Goal: Register for event/course

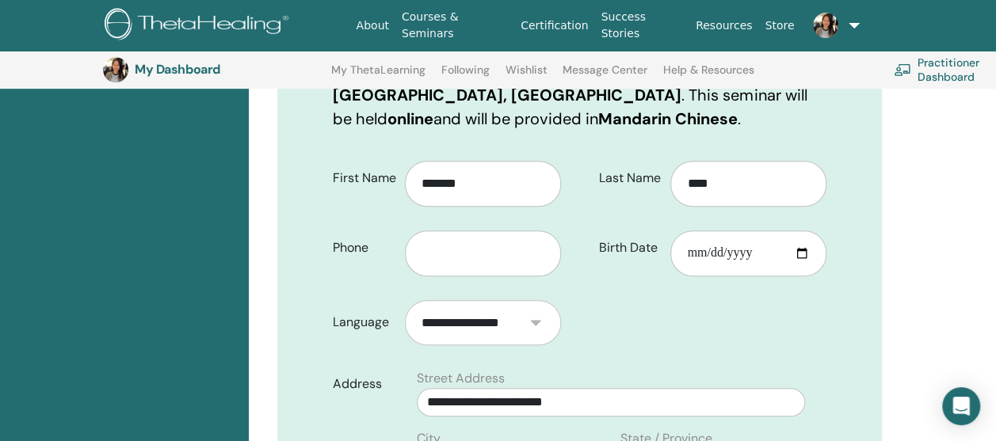
scroll to position [434, 0]
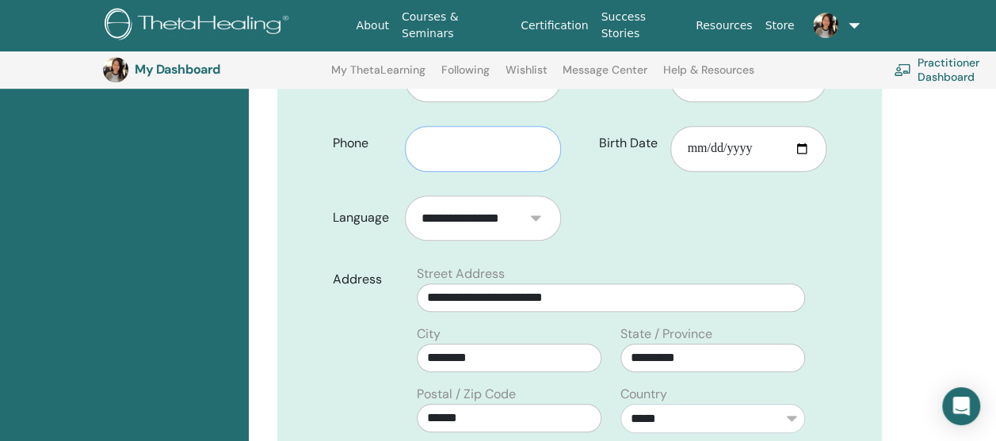
click at [471, 126] on input "text" at bounding box center [483, 149] width 156 height 46
type input "**********"
click at [593, 284] on input "**********" at bounding box center [611, 298] width 388 height 29
type input "**********"
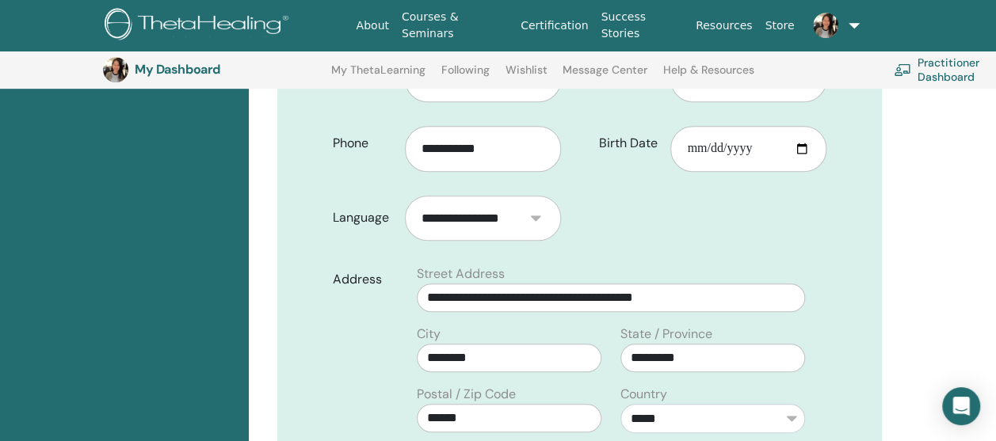
click at [687, 208] on form "**********" at bounding box center [580, 388] width 518 height 687
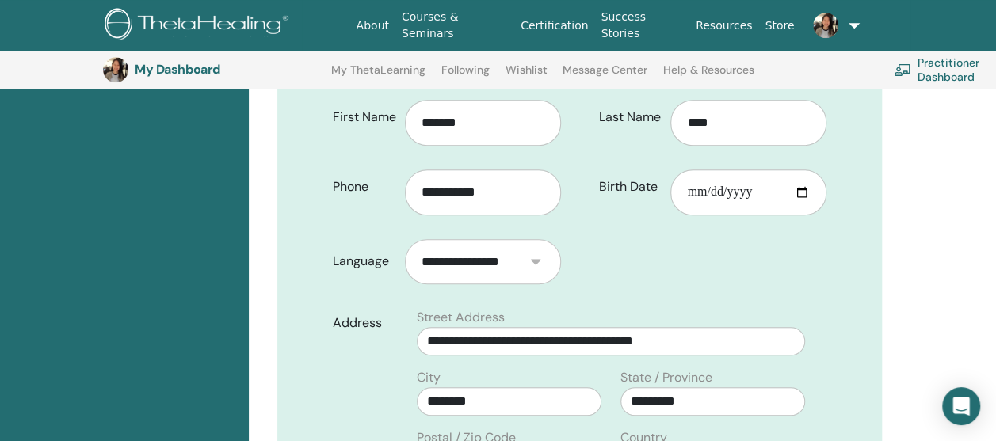
scroll to position [355, 0]
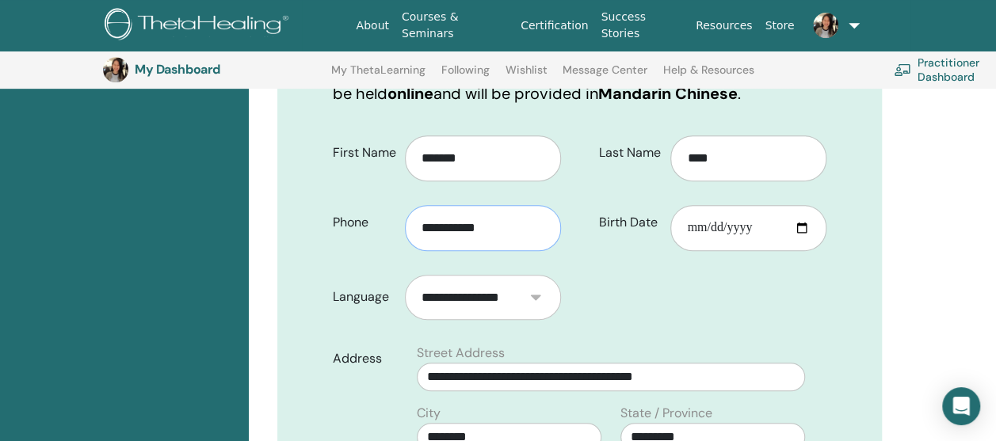
click at [421, 205] on input "**********" at bounding box center [483, 228] width 156 height 46
type input "**********"
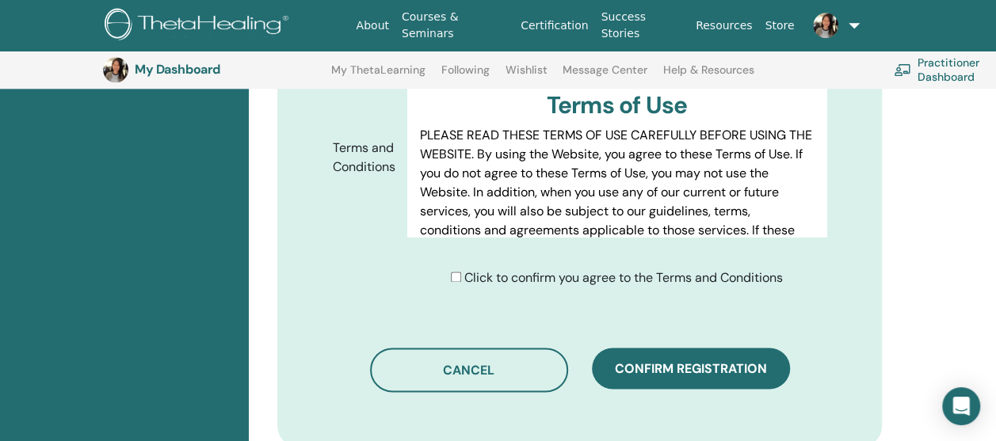
scroll to position [831, 0]
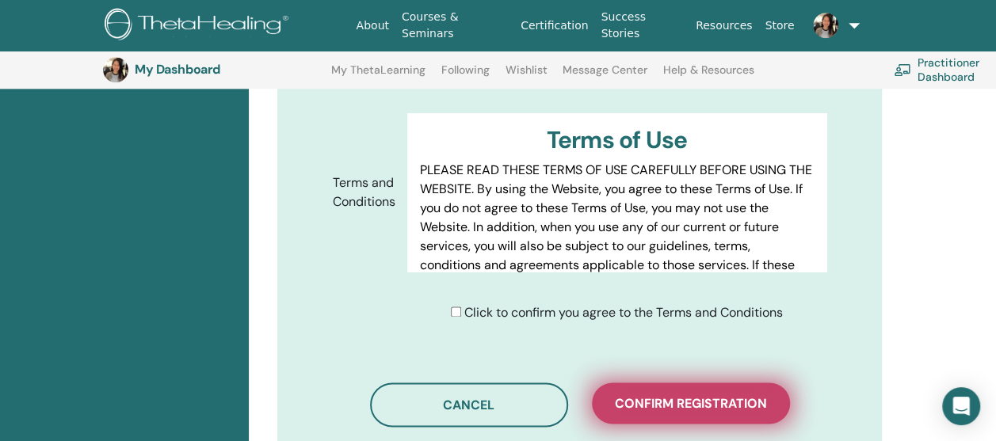
click at [662, 387] on button "Confirm registration" at bounding box center [691, 403] width 198 height 41
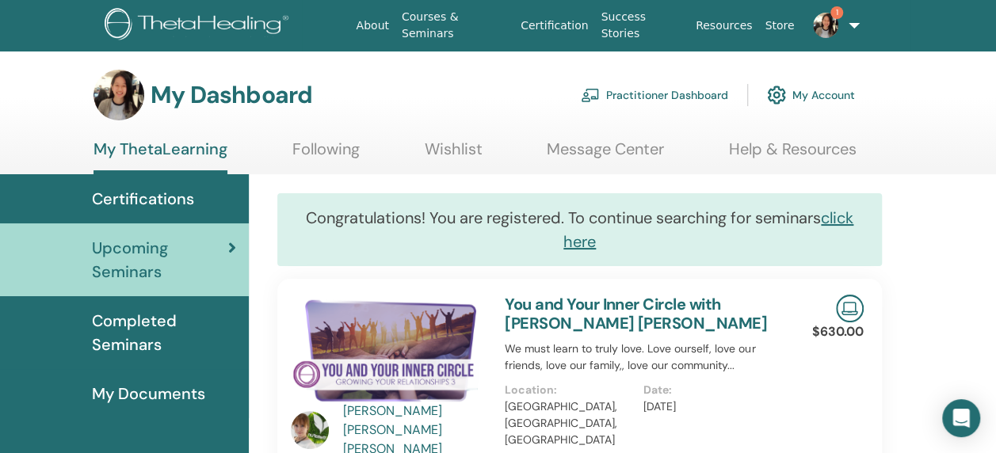
click at [824, 24] on img at bounding box center [825, 25] width 25 height 25
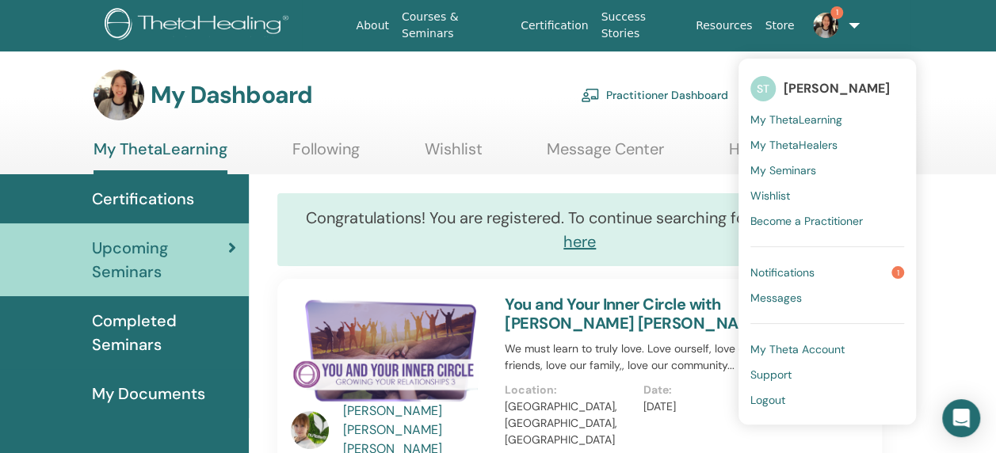
click at [773, 272] on span "Notifications" at bounding box center [783, 273] width 64 height 14
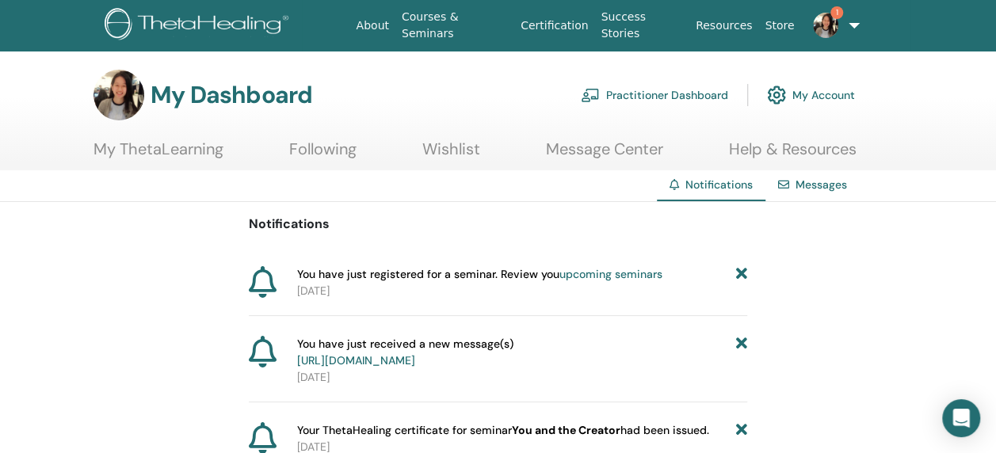
scroll to position [79, 0]
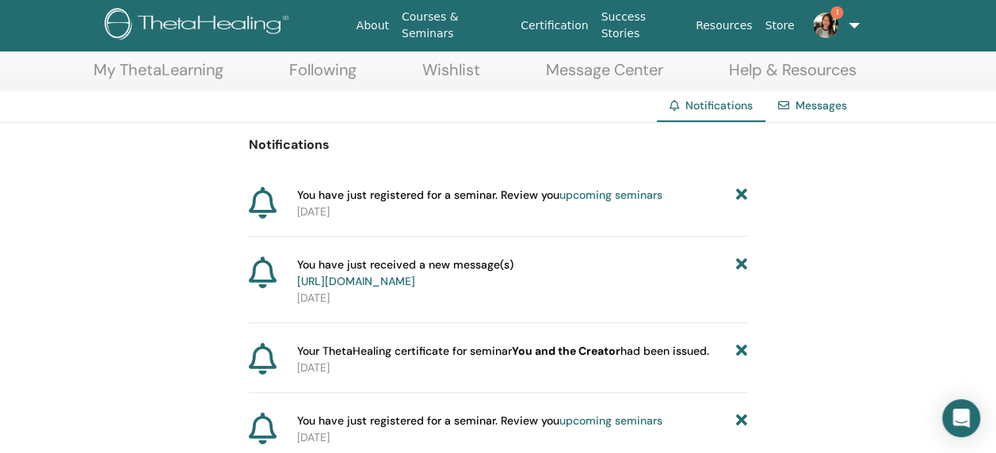
click at [610, 198] on link "upcoming seminars" at bounding box center [611, 195] width 103 height 14
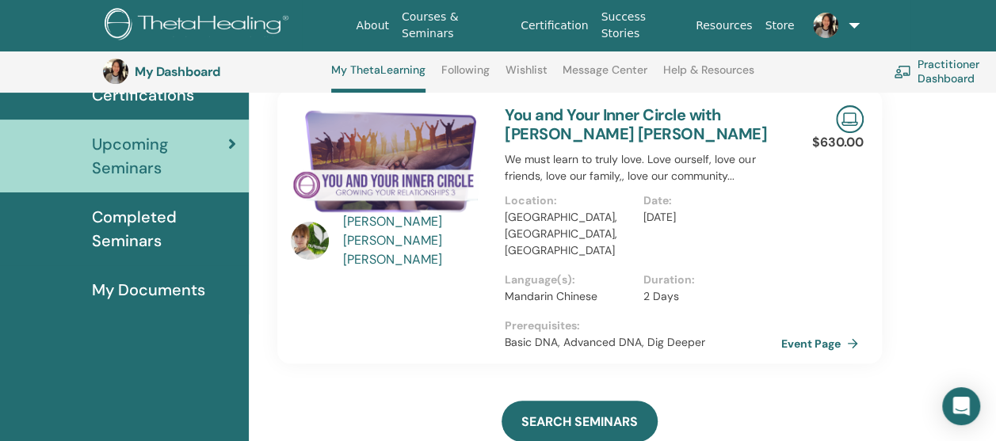
scroll to position [120, 0]
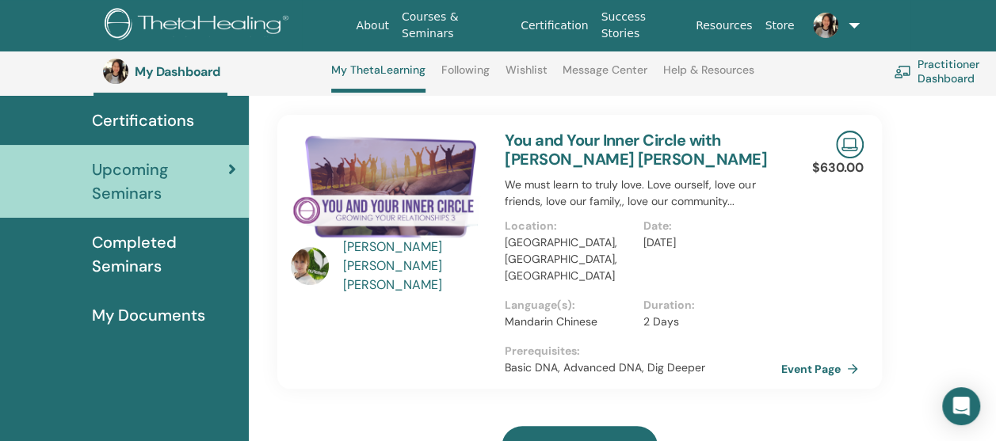
click at [446, 71] on link "Following" at bounding box center [465, 75] width 48 height 25
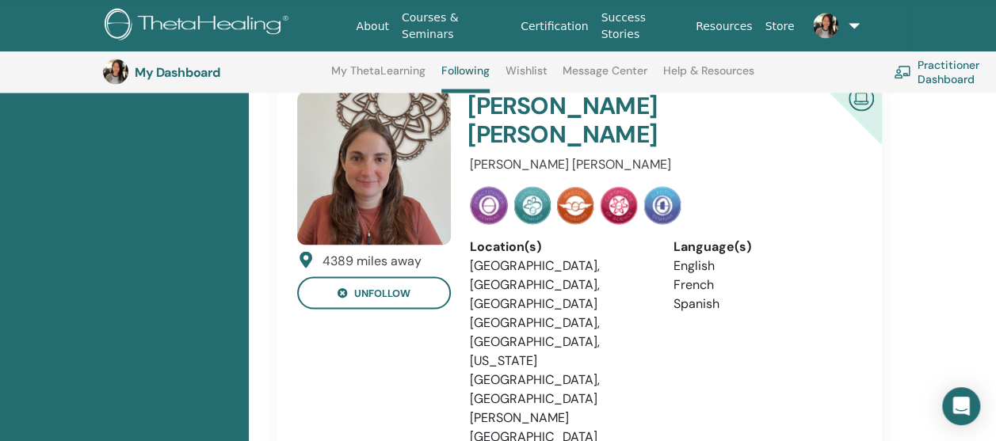
scroll to position [1547, 0]
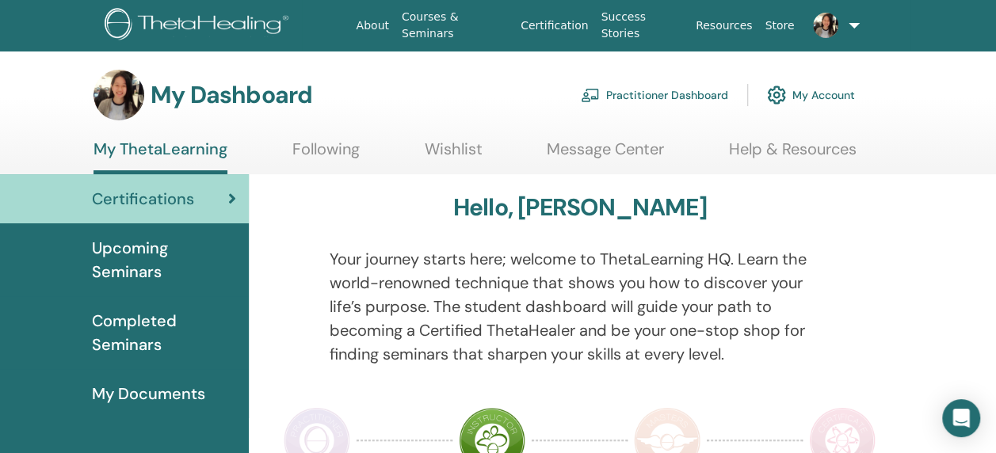
click at [139, 266] on span "Upcoming Seminars" at bounding box center [164, 260] width 144 height 48
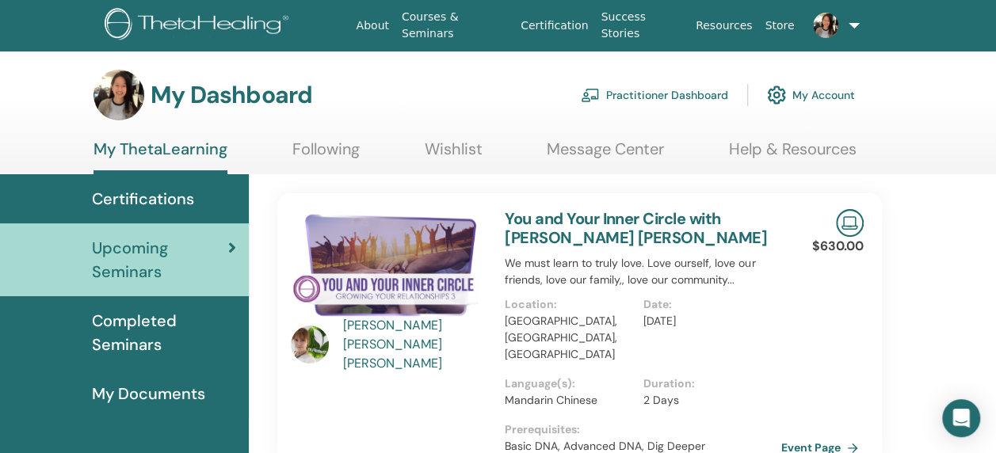
click at [147, 197] on span "Certifications" at bounding box center [143, 199] width 102 height 24
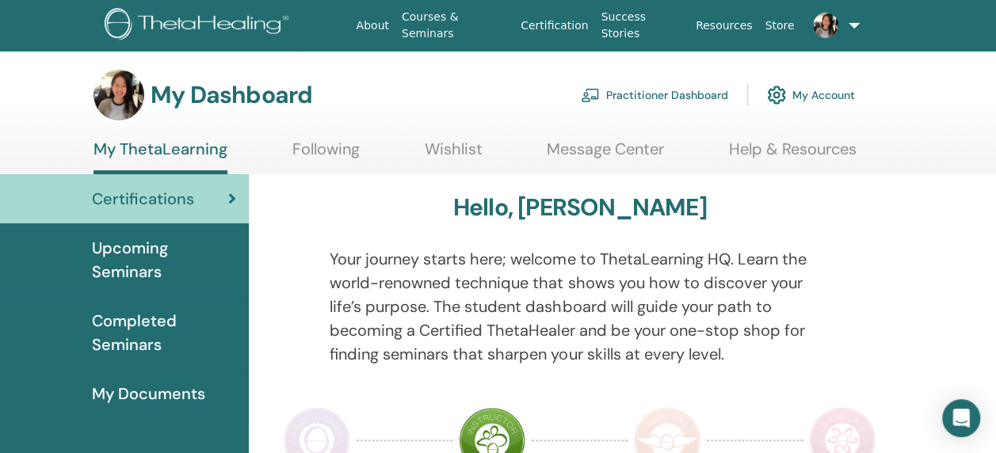
click at [132, 257] on span "Upcoming Seminars" at bounding box center [164, 260] width 144 height 48
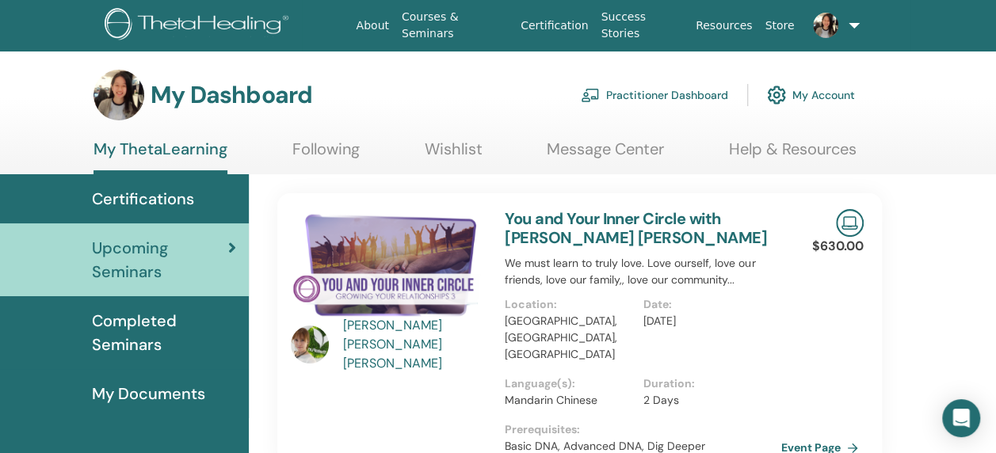
click at [421, 339] on div "HUA XUAN NAOMI LEE" at bounding box center [416, 344] width 147 height 57
click at [315, 338] on img at bounding box center [310, 345] width 38 height 38
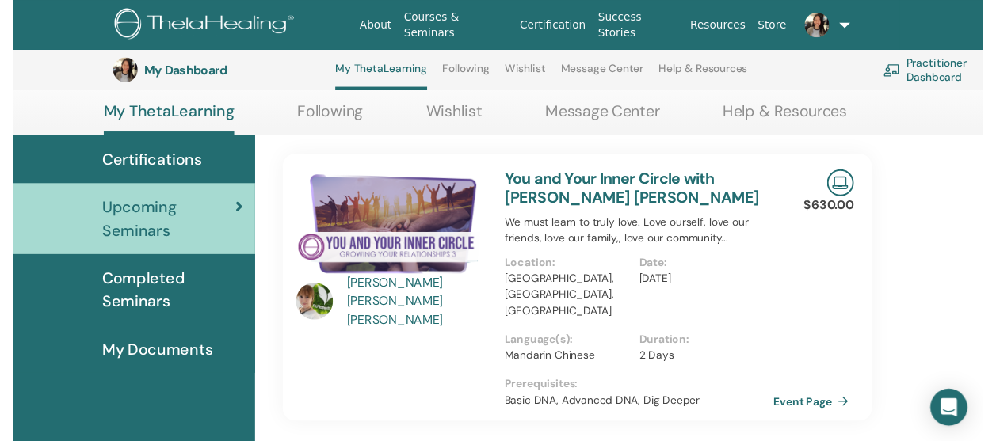
scroll to position [200, 0]
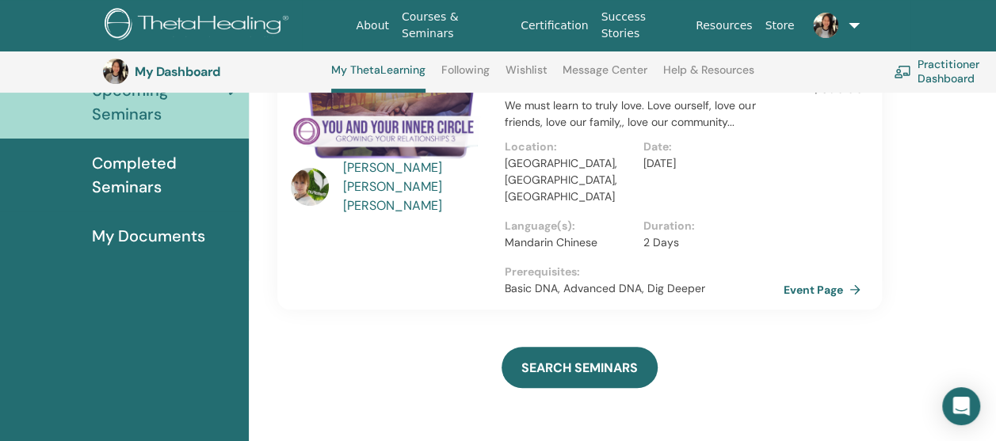
click at [831, 278] on link "Event Page" at bounding box center [825, 290] width 83 height 24
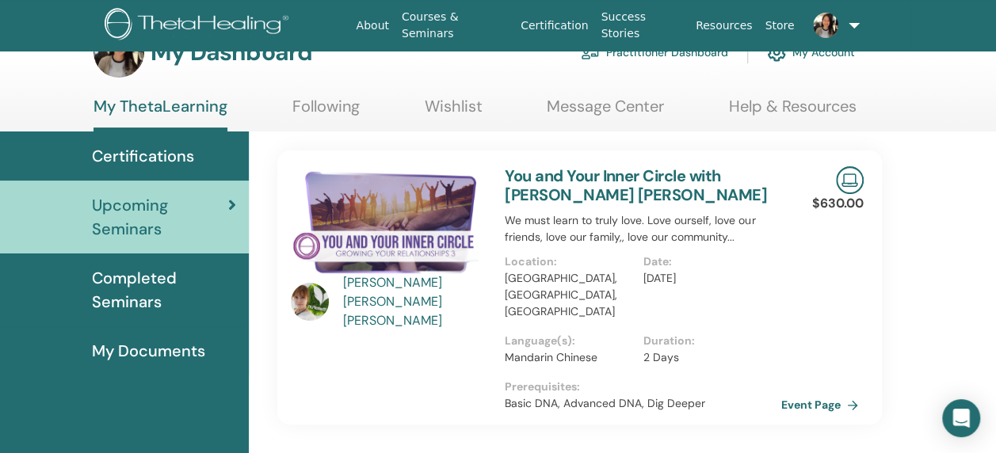
scroll to position [0, 0]
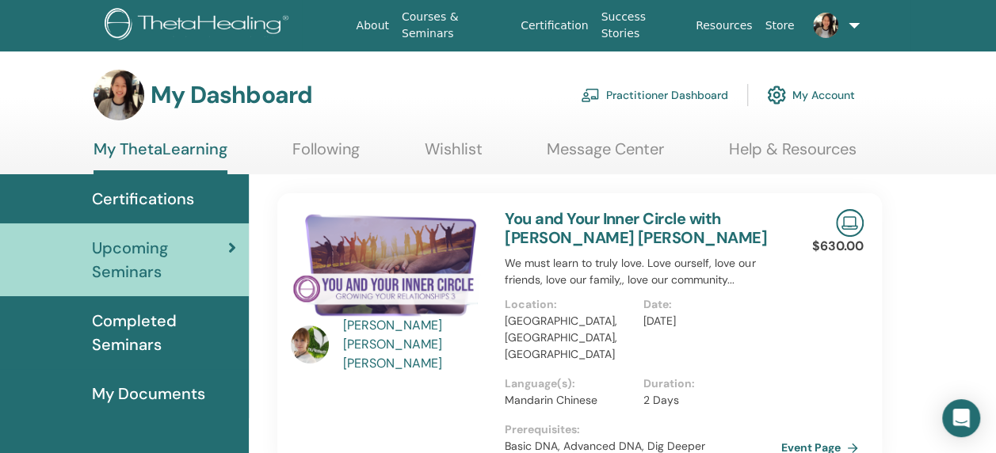
click at [136, 204] on span "Certifications" at bounding box center [143, 199] width 102 height 24
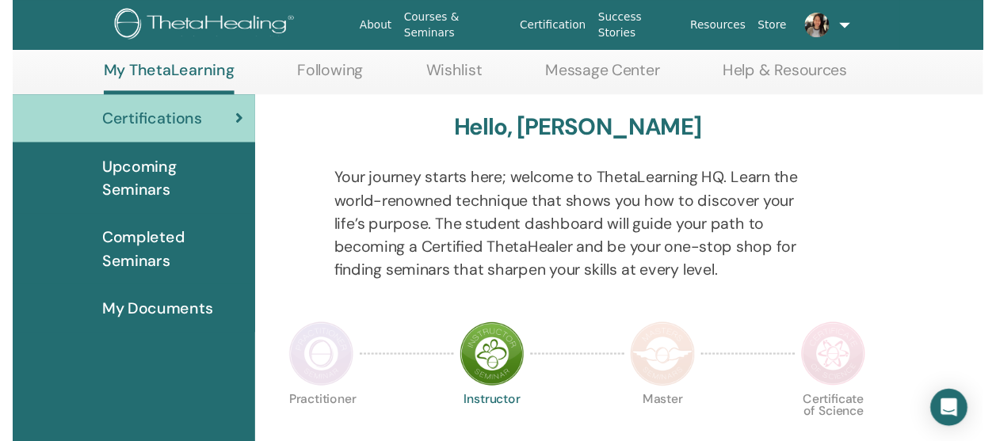
scroll to position [279, 0]
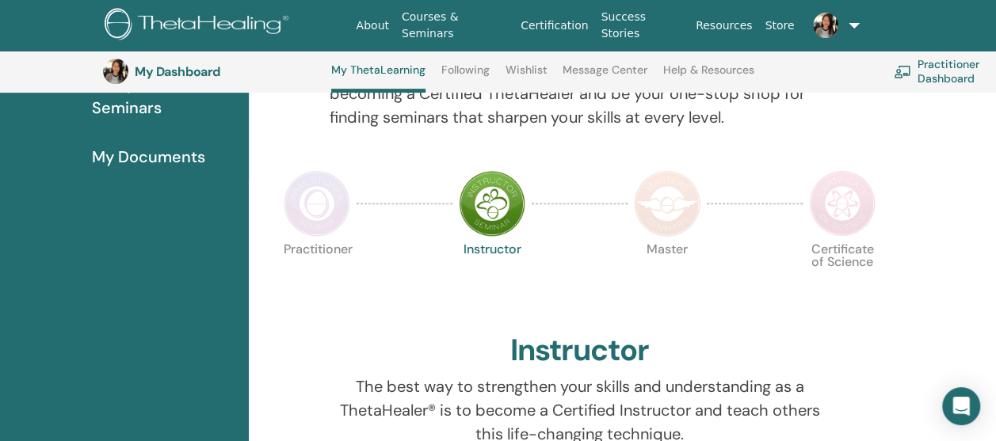
click at [149, 147] on span "My Documents" at bounding box center [148, 157] width 113 height 24
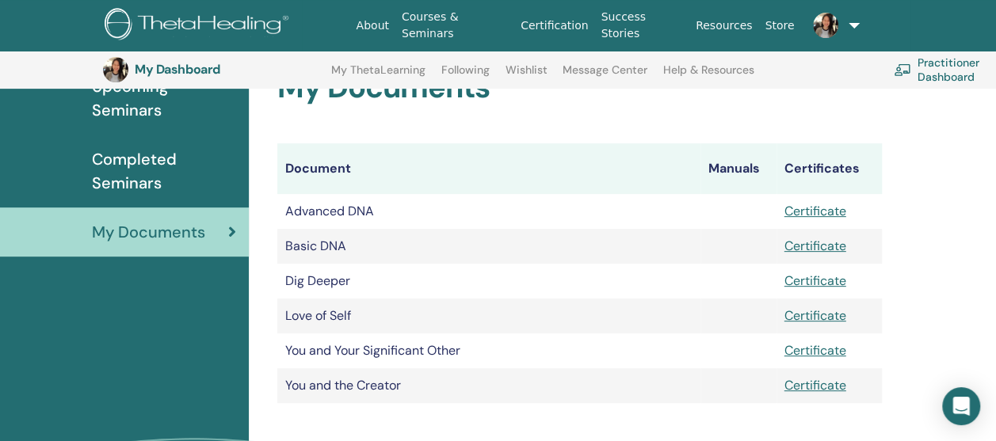
scroll to position [117, 0]
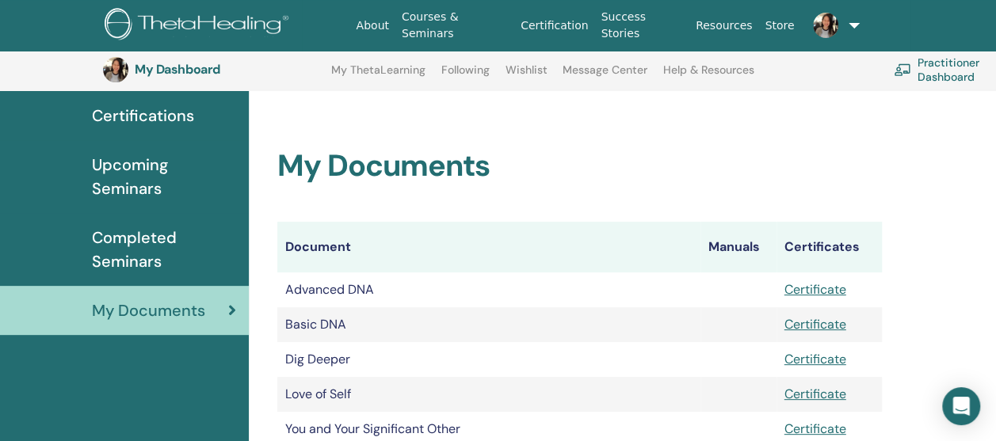
click at [135, 253] on span "Completed Seminars" at bounding box center [164, 250] width 144 height 48
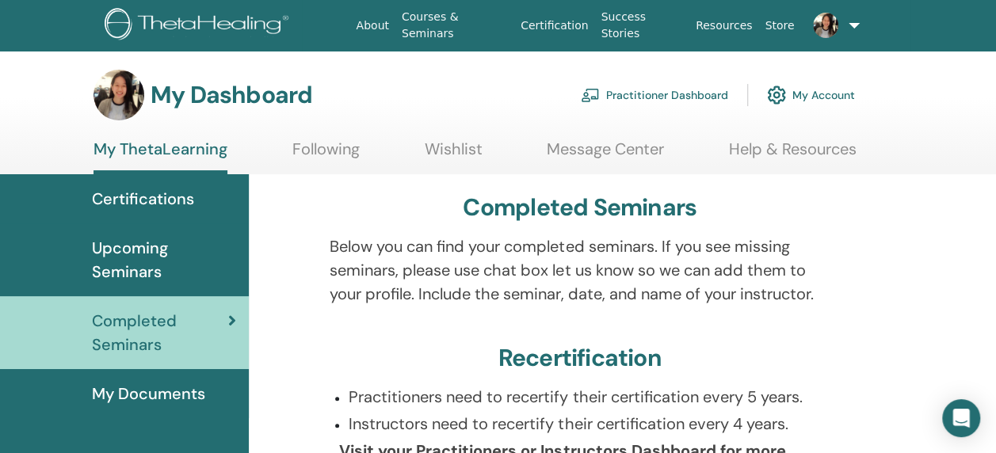
click at [850, 27] on link at bounding box center [832, 25] width 63 height 51
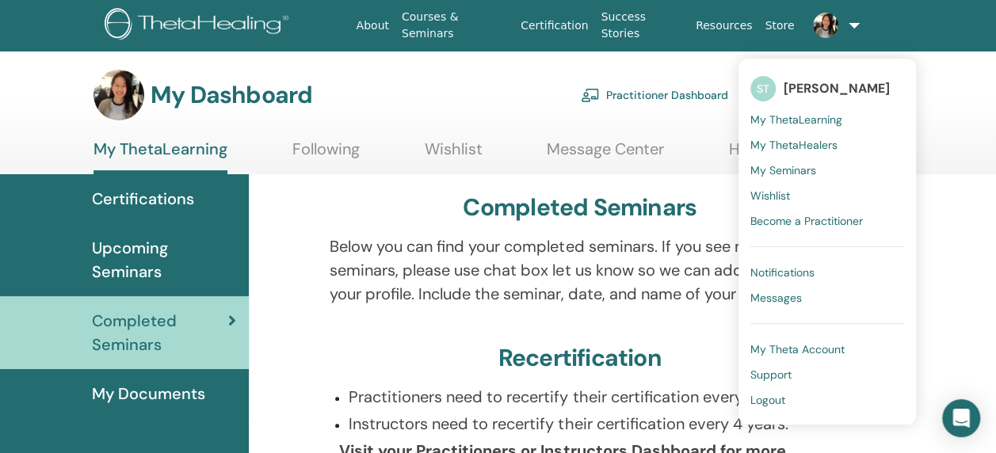
click at [774, 147] on span "My ThetaHealers" at bounding box center [794, 145] width 87 height 14
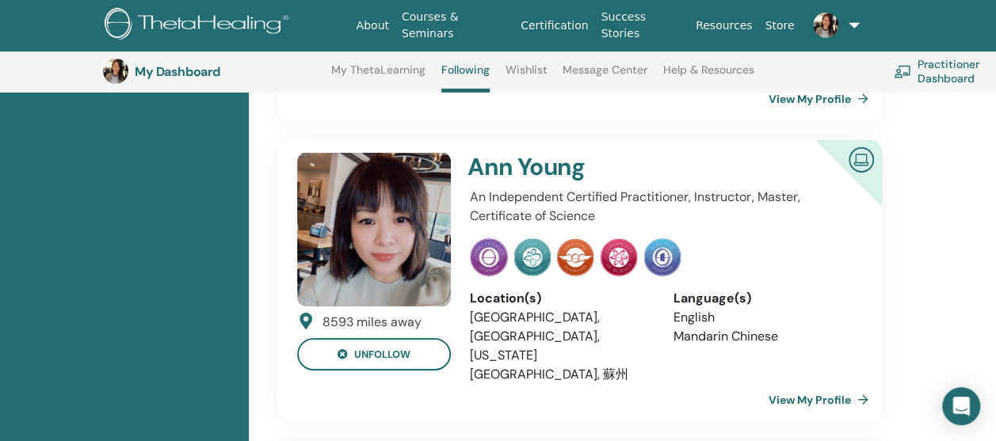
scroll to position [2419, 0]
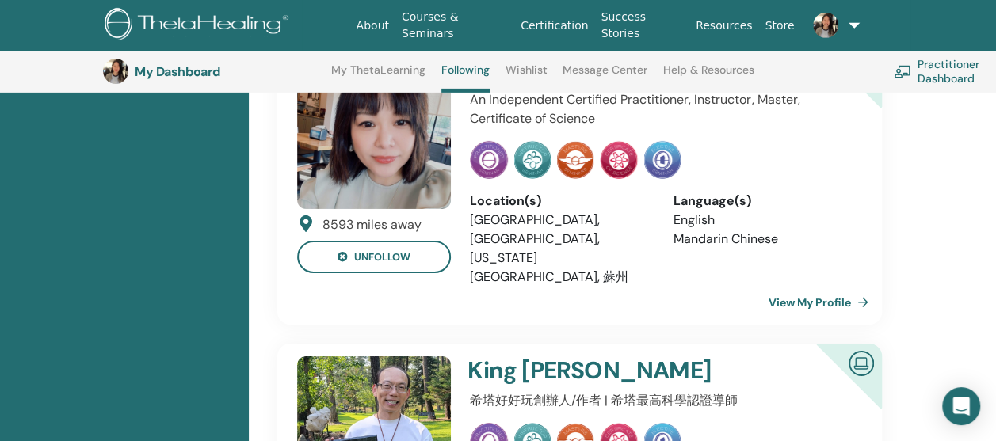
scroll to position [2657, 0]
